Goal: Obtain resource: Obtain resource

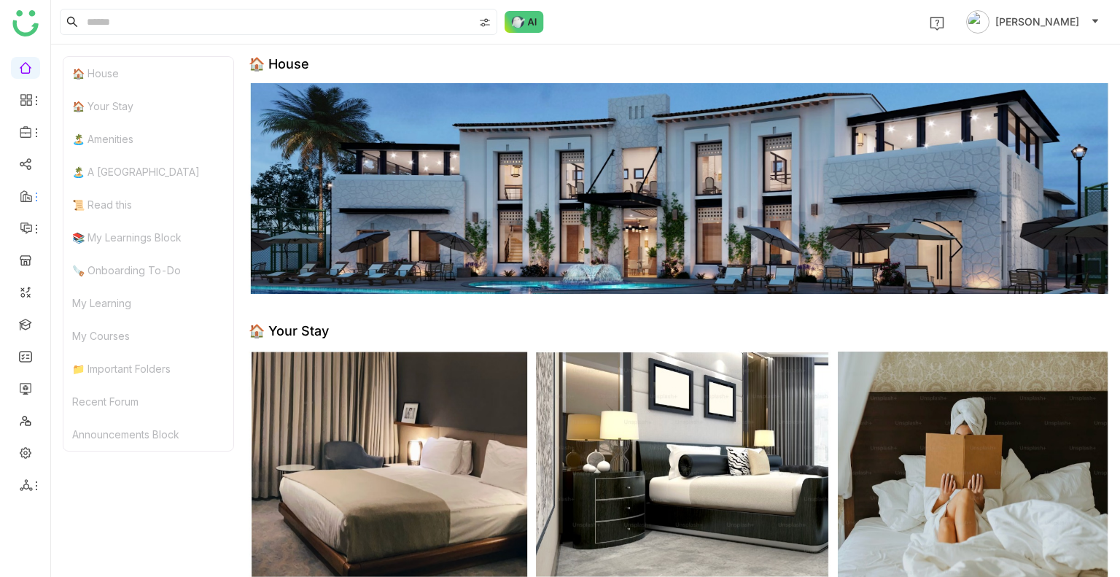
scroll to position [27, 0]
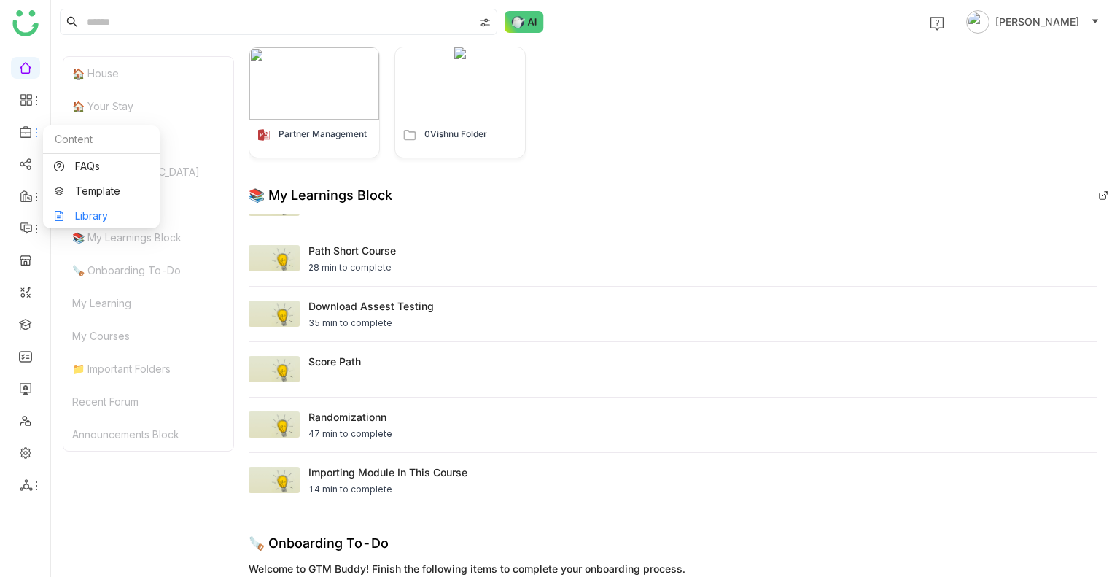
click at [87, 217] on link "Library" at bounding box center [101, 216] width 95 height 10
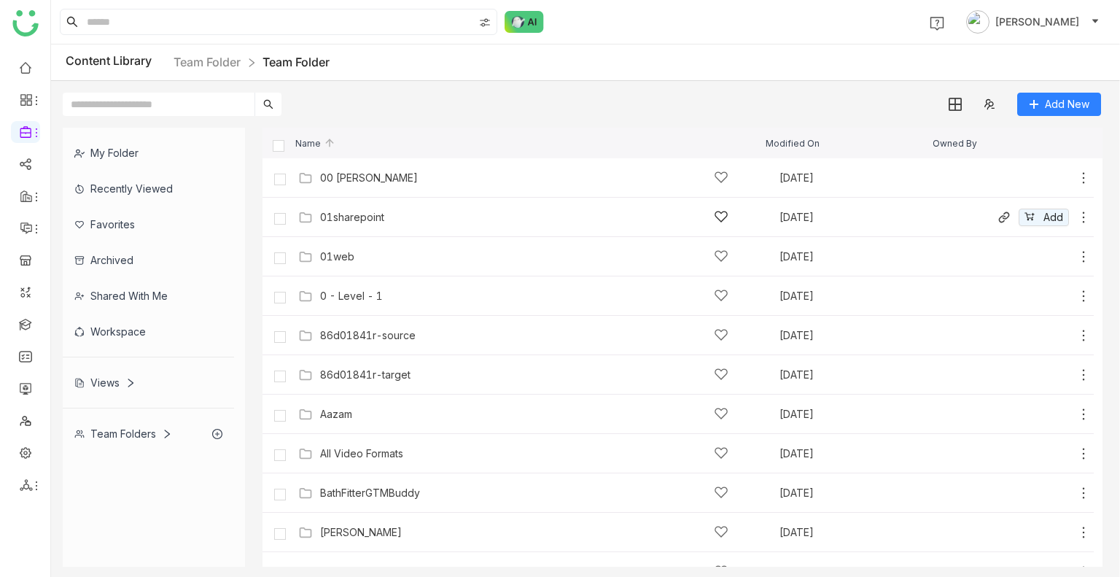
click at [353, 215] on div "01sharepoint" at bounding box center [352, 218] width 64 height 12
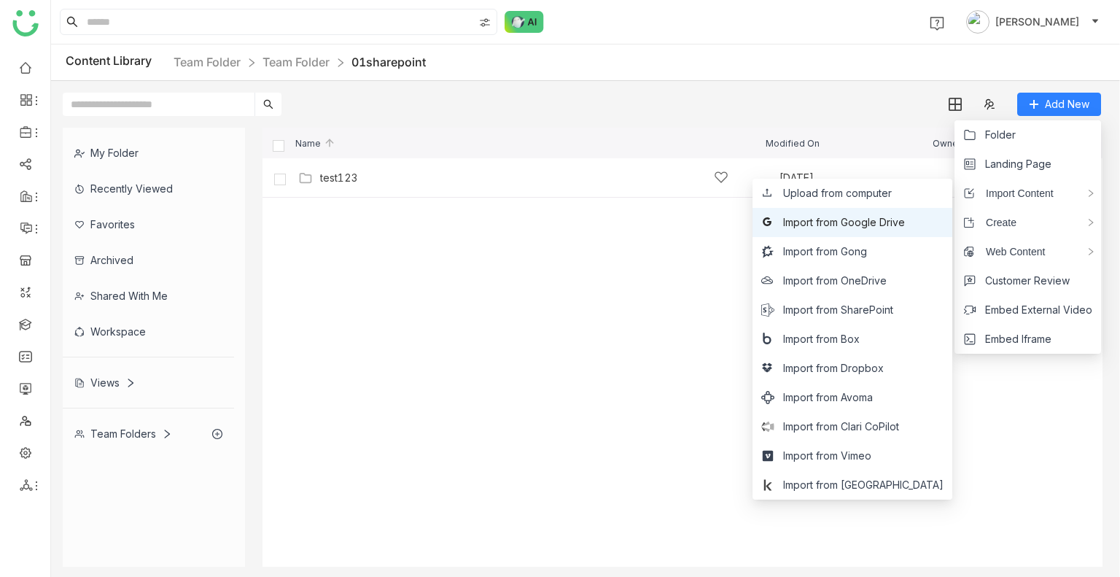
click at [905, 217] on span "Import from Google Drive" at bounding box center [844, 222] width 122 height 16
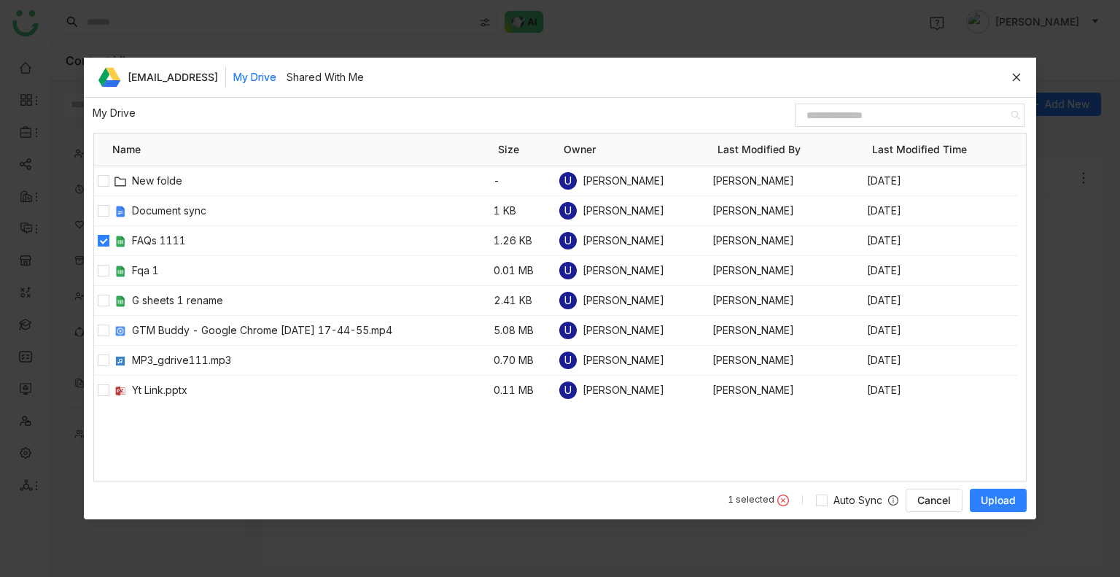
click at [1004, 507] on span "Upload" at bounding box center [998, 500] width 35 height 15
